Goal: Task Accomplishment & Management: Manage account settings

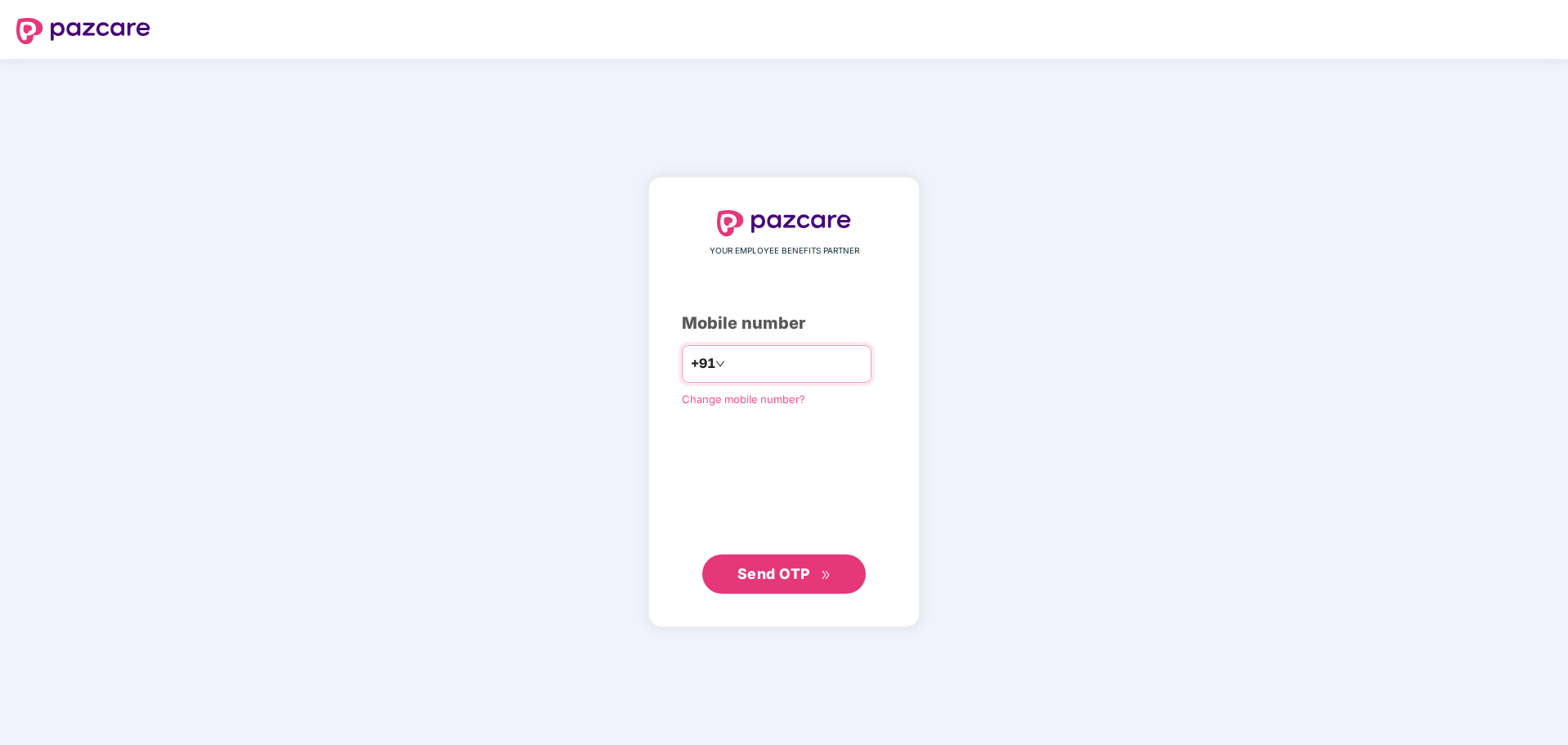
type input "**********"
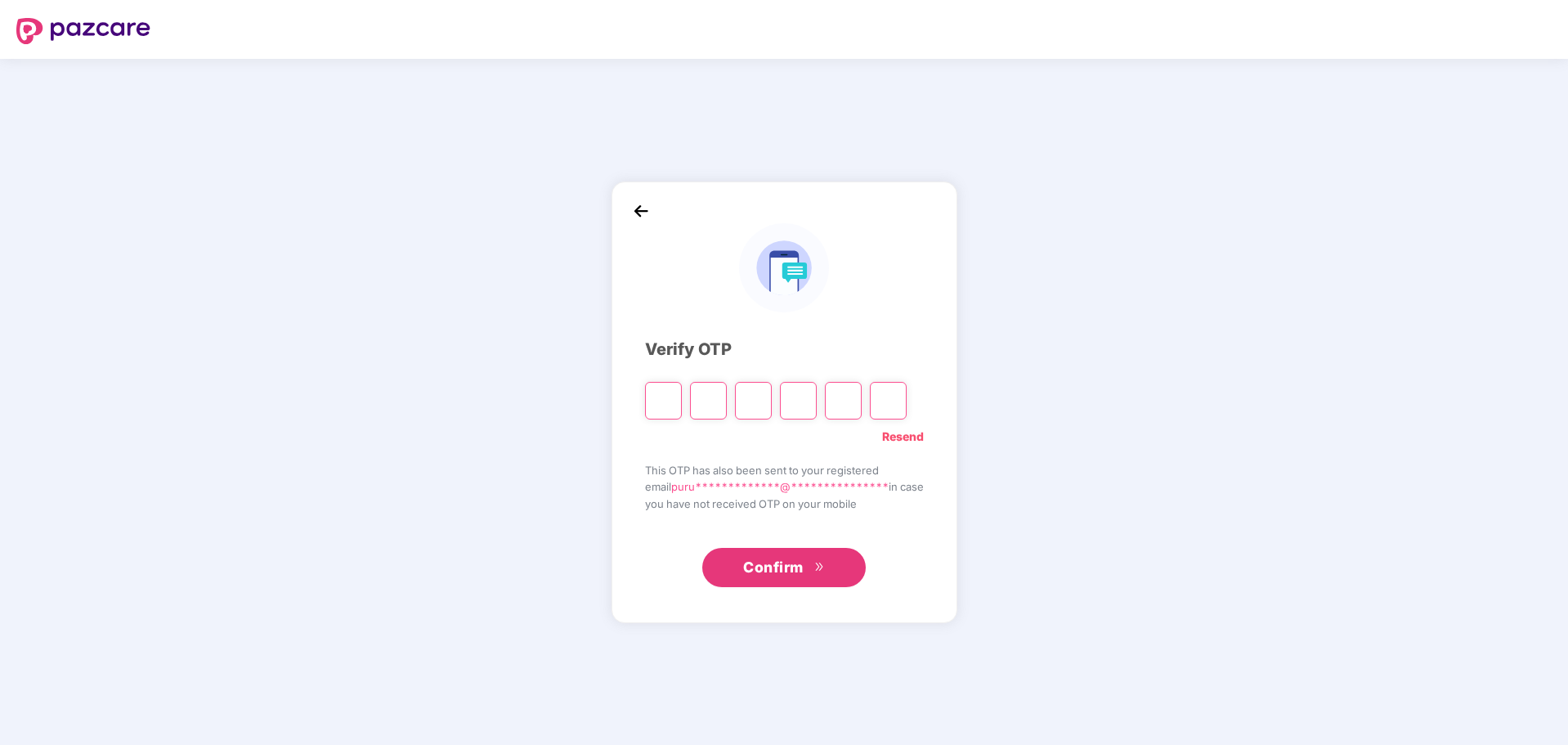
paste input "*"
type input "*"
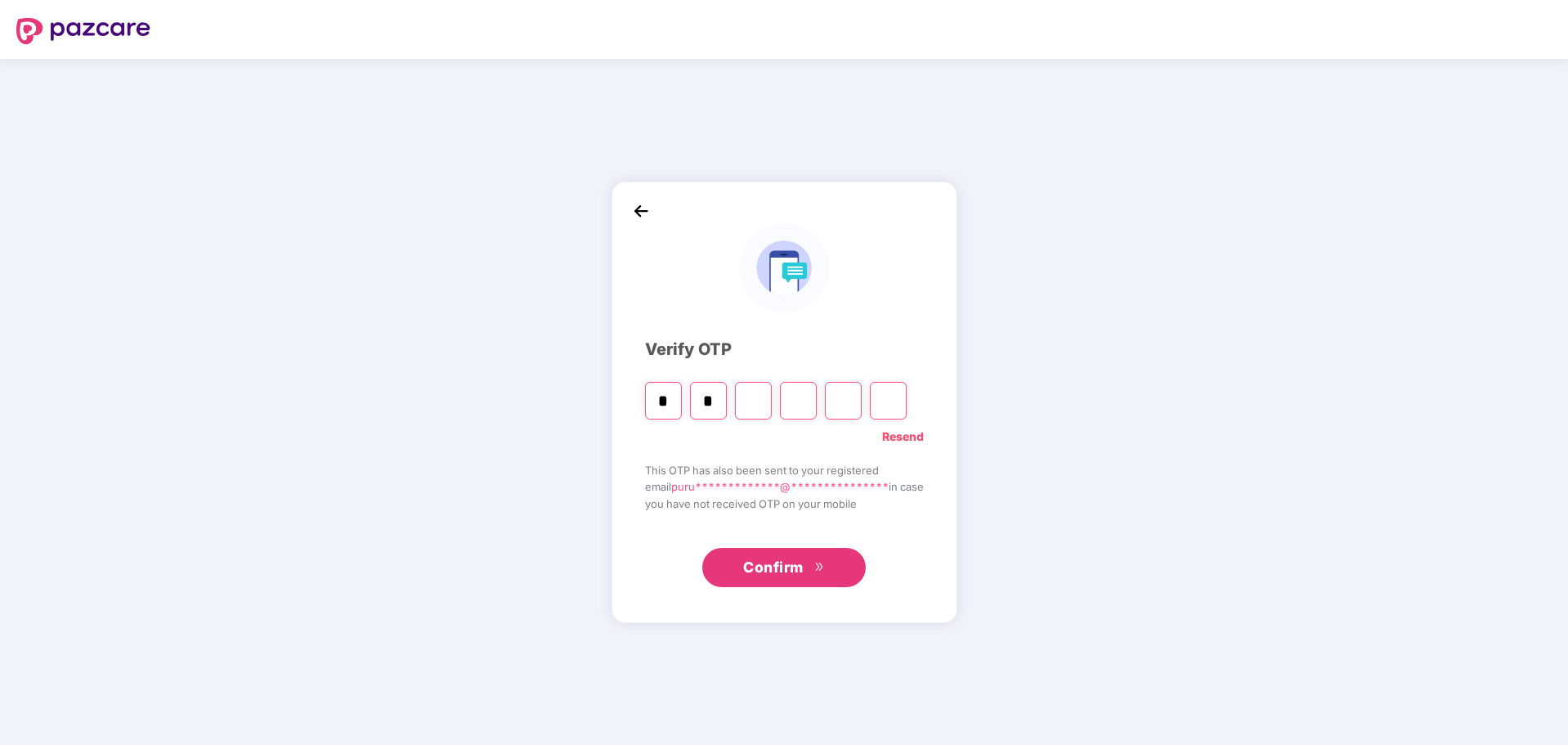
type input "*"
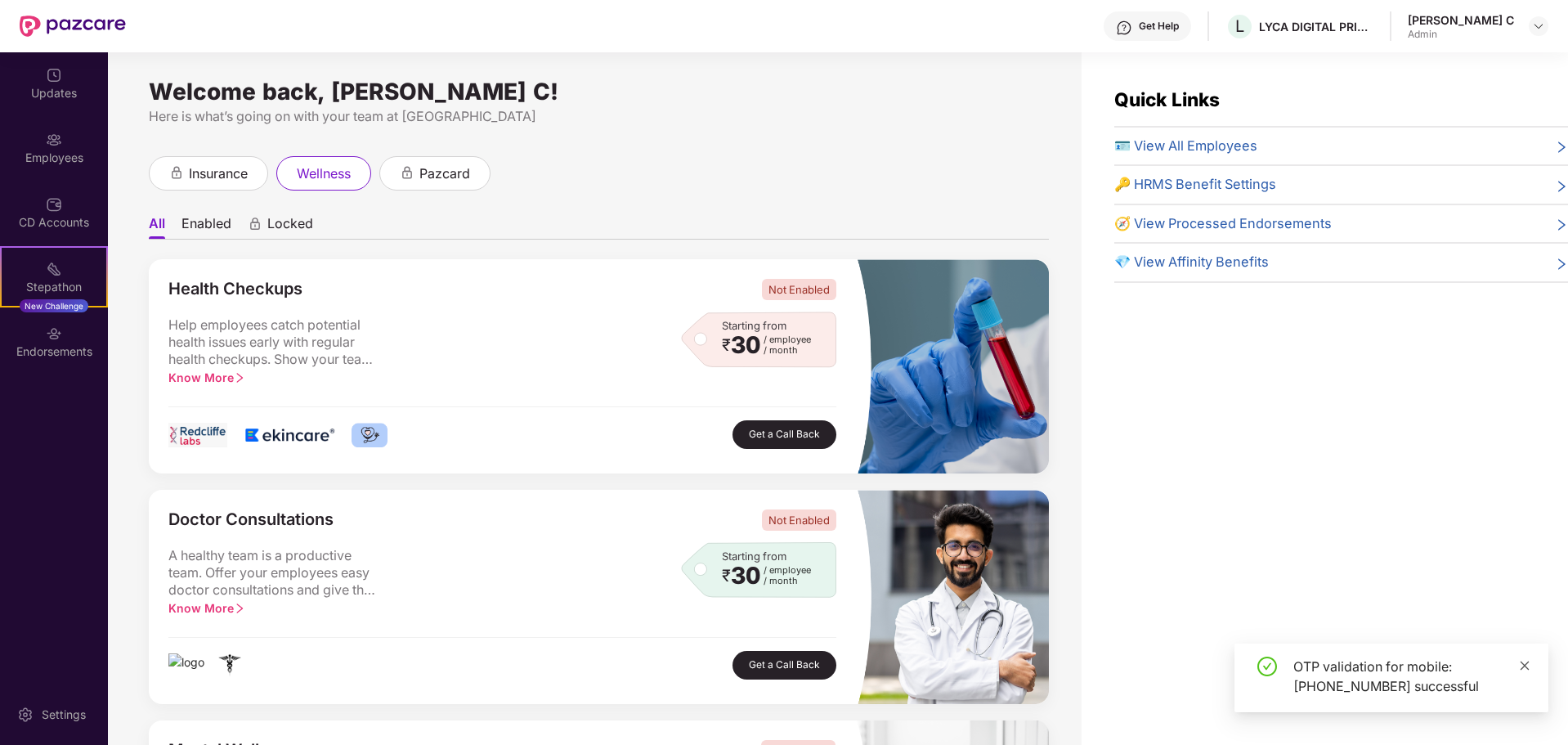
click at [1525, 661] on icon "close" at bounding box center [1525, 666] width 11 height 11
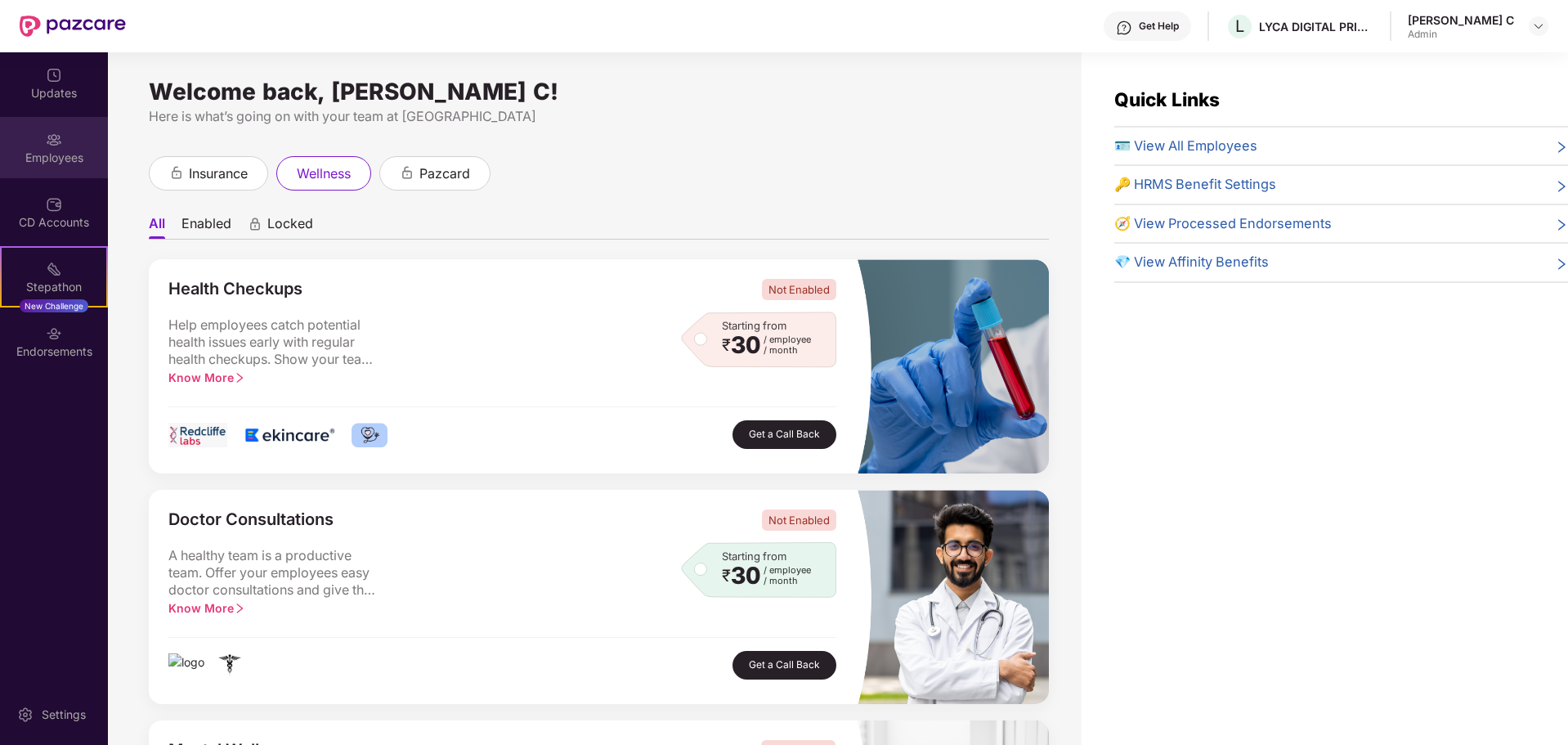
click at [39, 147] on div "Employees" at bounding box center [54, 148] width 108 height 61
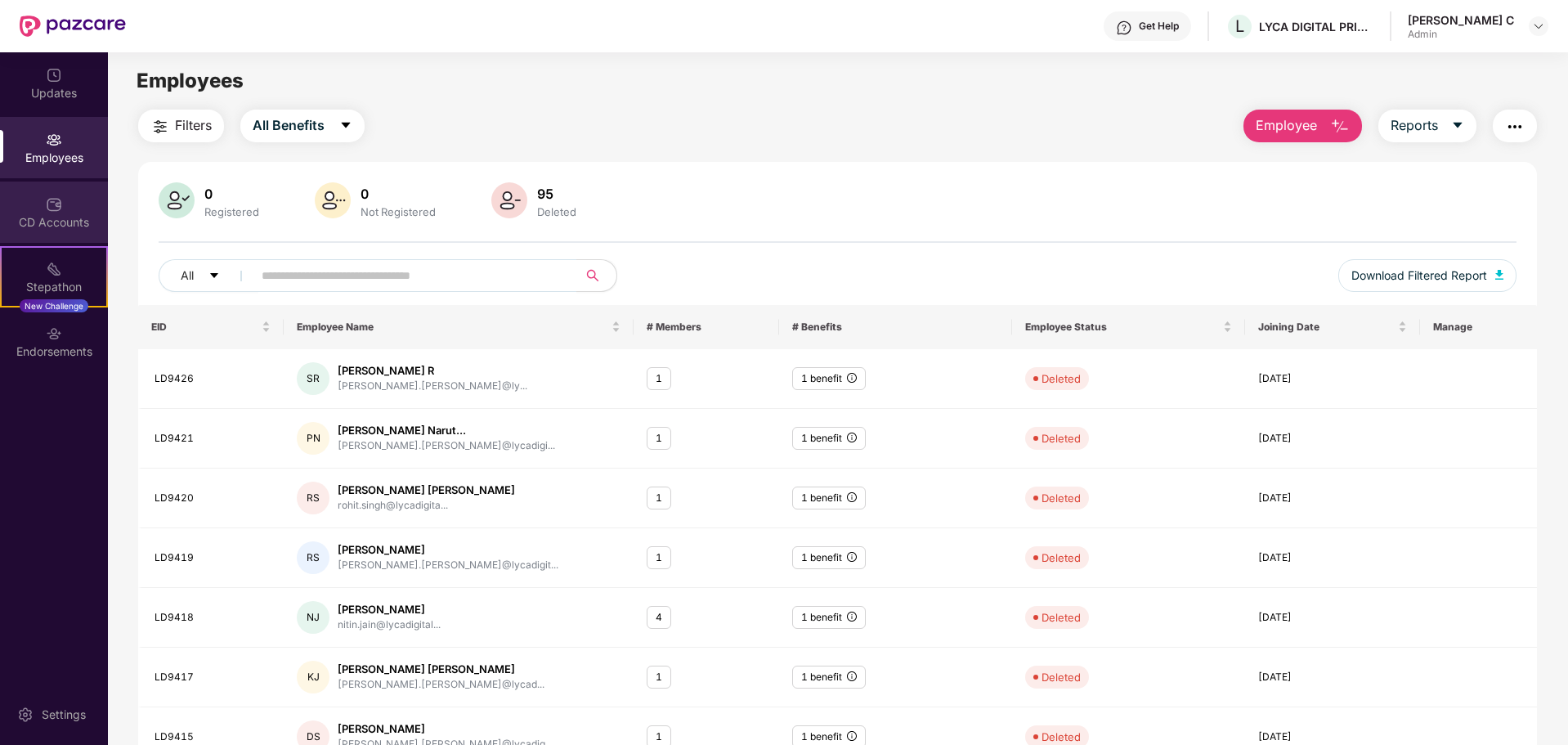
click at [39, 203] on div "CD Accounts" at bounding box center [54, 212] width 108 height 61
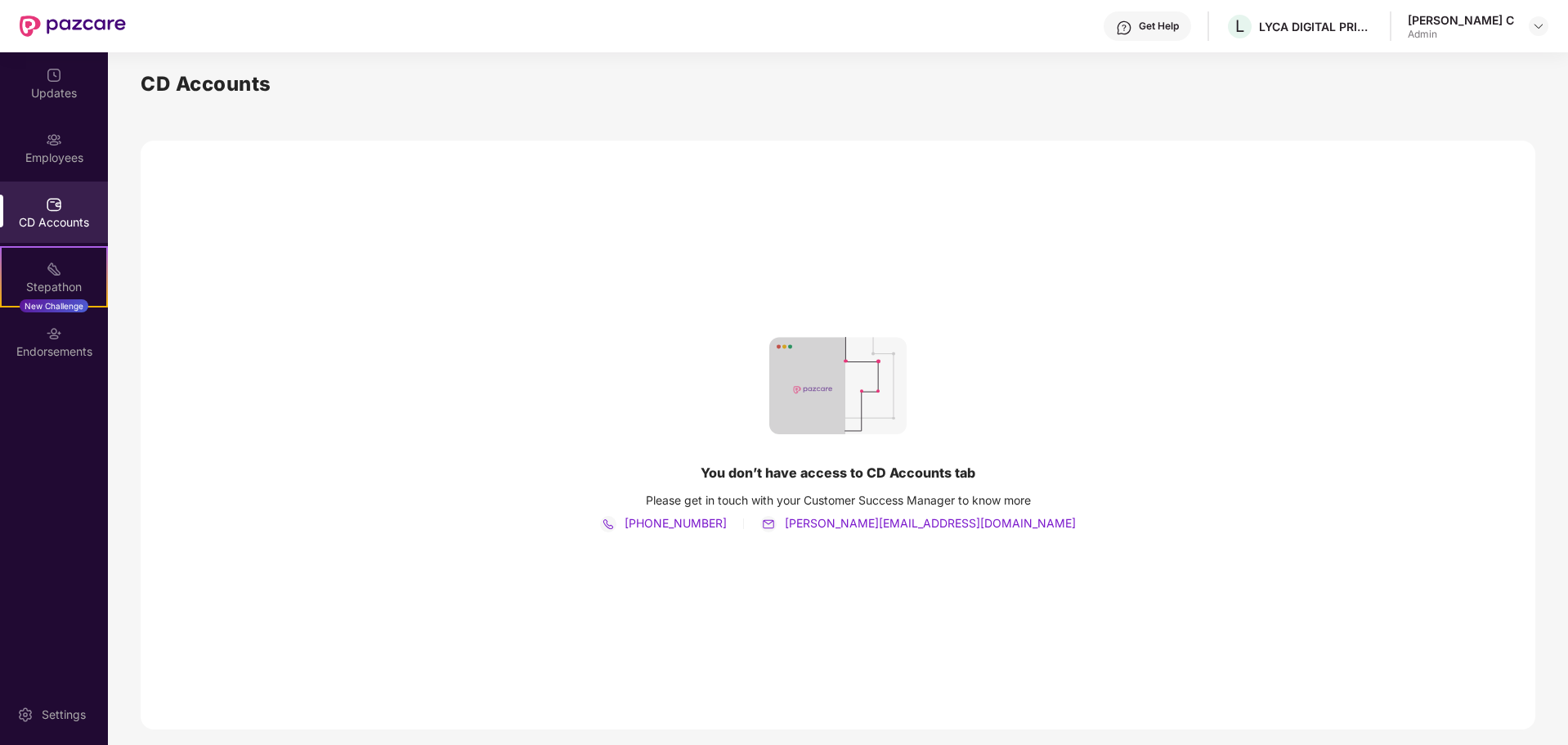
click at [53, 201] on img at bounding box center [54, 205] width 17 height 17
click at [40, 85] on div "Updates" at bounding box center [54, 94] width 108 height 17
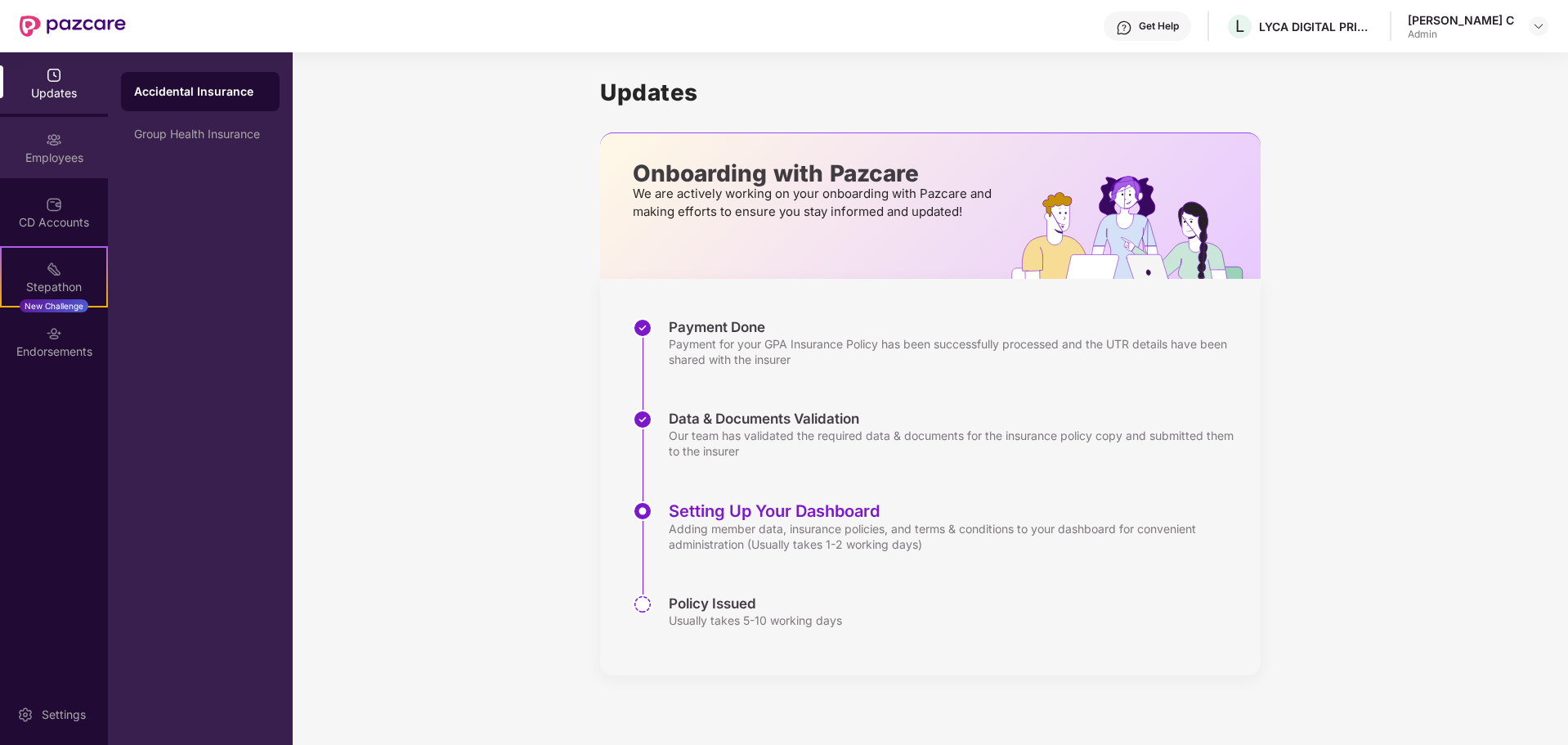
click at [65, 155] on div "Employees" at bounding box center [54, 158] width 108 height 17
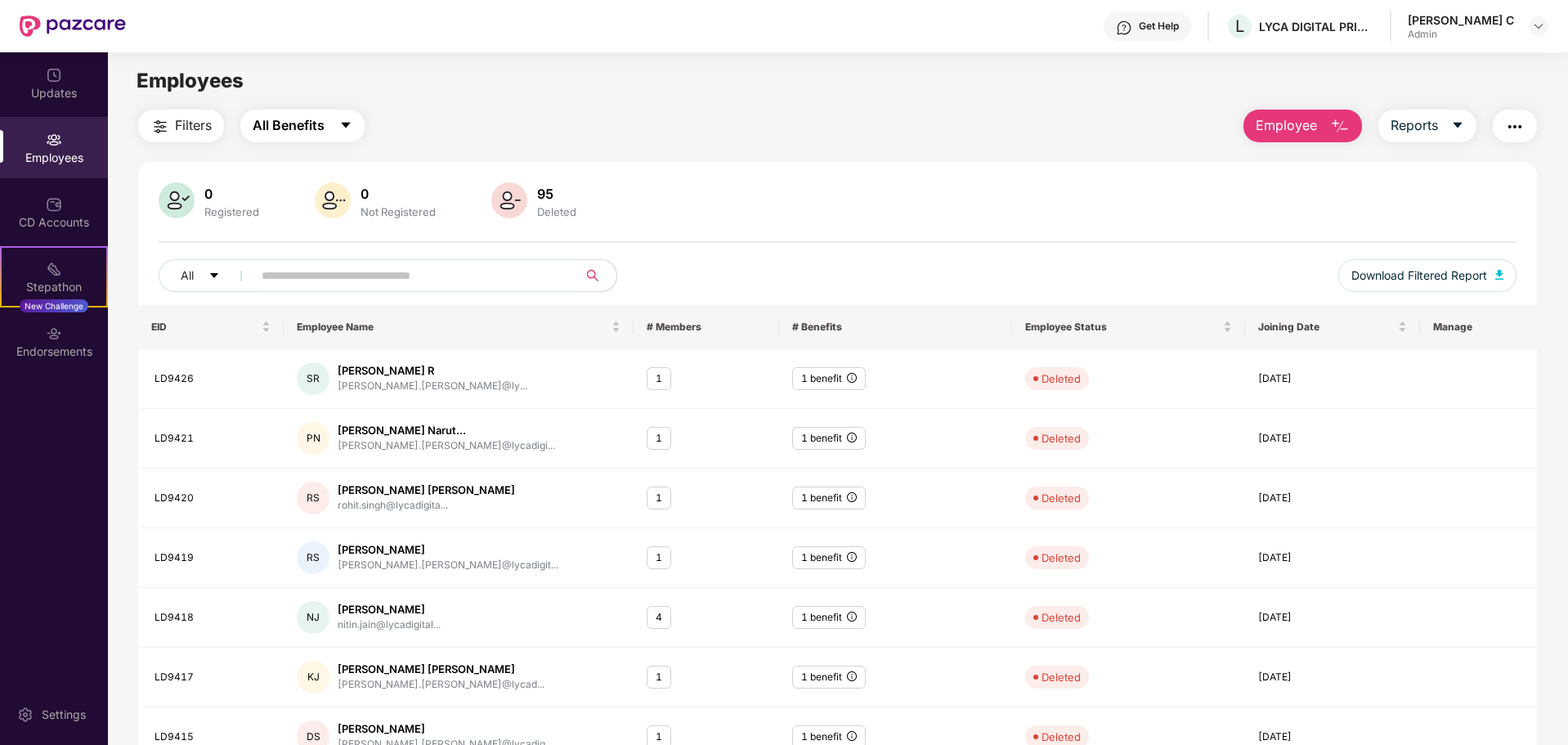
click at [328, 122] on button "All Benefits" at bounding box center [303, 127] width 125 height 33
click at [728, 111] on div "Filters All Benefits Employee Reports" at bounding box center [838, 127] width 1399 height 33
click at [1447, 37] on div "Admin" at bounding box center [1462, 34] width 106 height 13
click at [1539, 19] on img at bounding box center [1539, 26] width 13 height 13
click at [1410, 98] on div "Logout" at bounding box center [1463, 96] width 213 height 32
